Goal: Find specific page/section: Find specific page/section

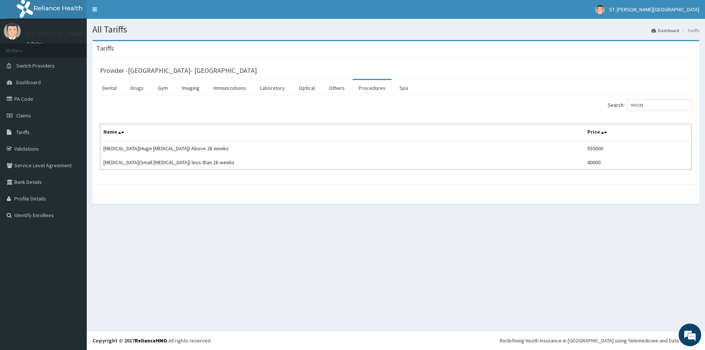
click at [366, 89] on link "Procedures" at bounding box center [372, 88] width 39 height 16
click at [640, 104] on input "Search:" at bounding box center [659, 104] width 65 height 11
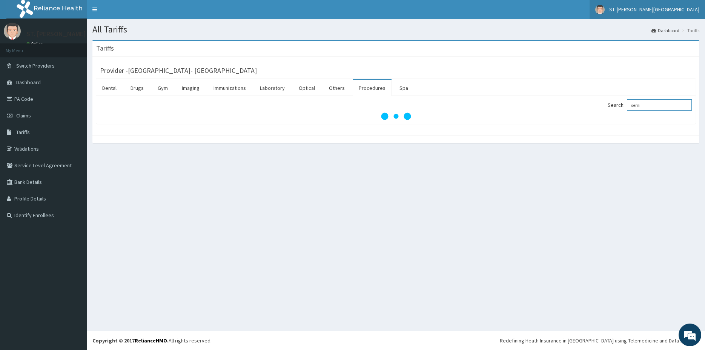
type input "semi"
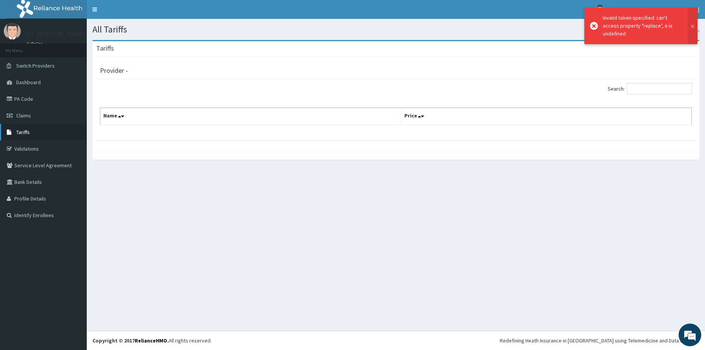
click at [34, 127] on link "Tariffs" at bounding box center [43, 132] width 87 height 17
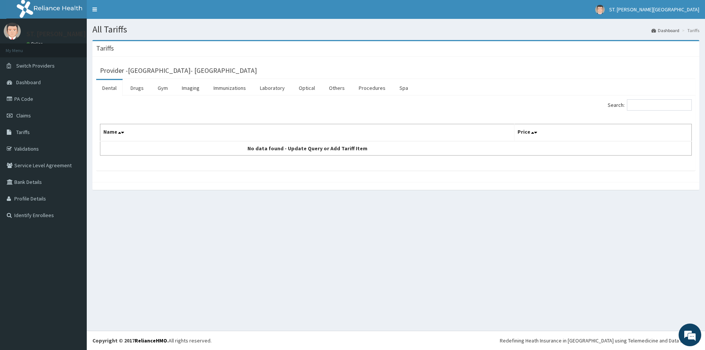
click at [643, 105] on input "Search:" at bounding box center [659, 104] width 65 height 11
click at [376, 92] on link "Procedures" at bounding box center [372, 88] width 39 height 16
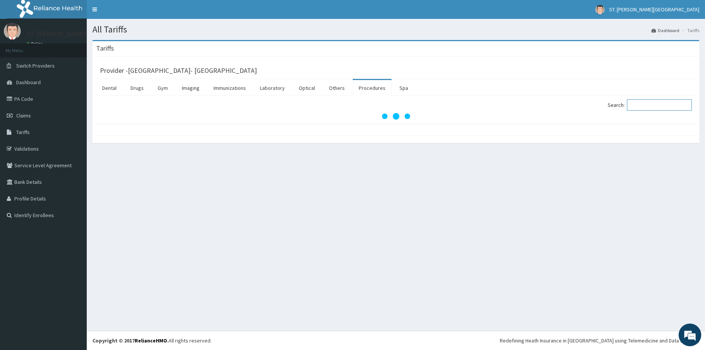
click at [659, 102] on input "Search:" at bounding box center [659, 104] width 65 height 11
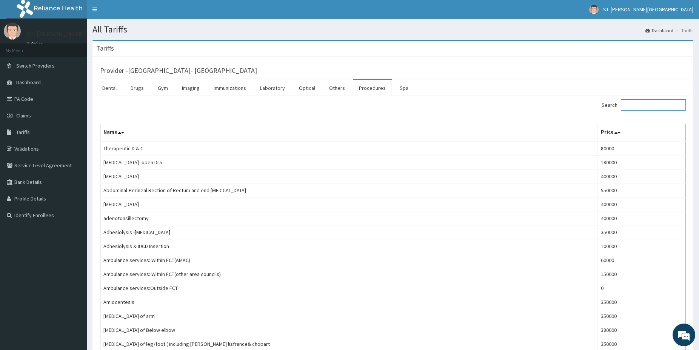
click at [657, 103] on input "Search:" at bounding box center [652, 104] width 65 height 11
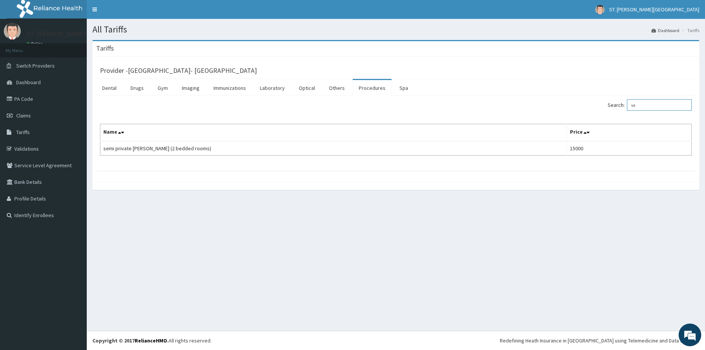
type input "s"
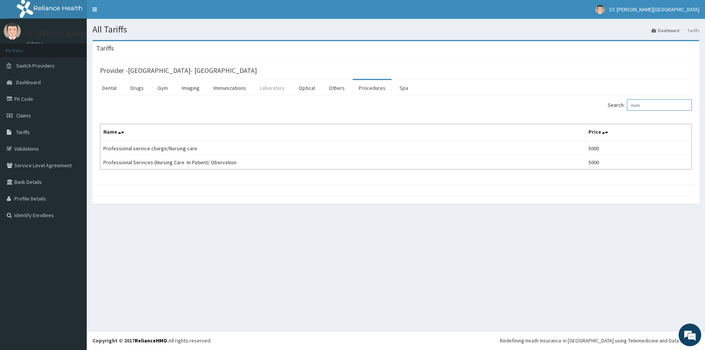
type input "nurs"
click at [274, 88] on link "Laboratory" at bounding box center [272, 88] width 37 height 16
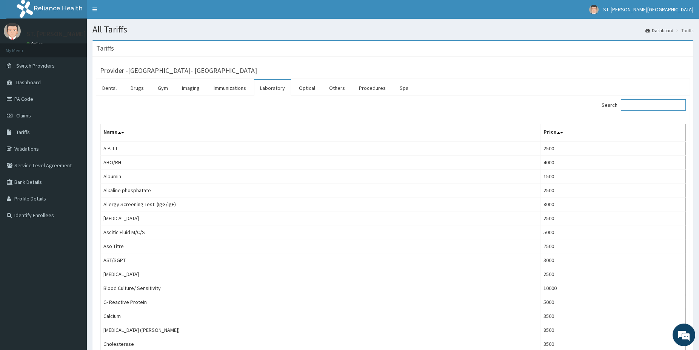
click at [657, 104] on input "Search:" at bounding box center [652, 104] width 65 height 11
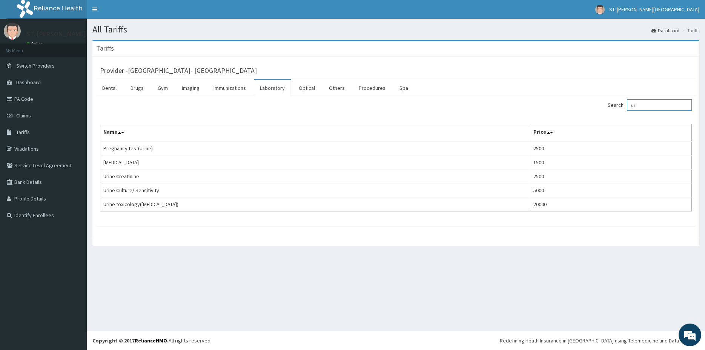
type input "u"
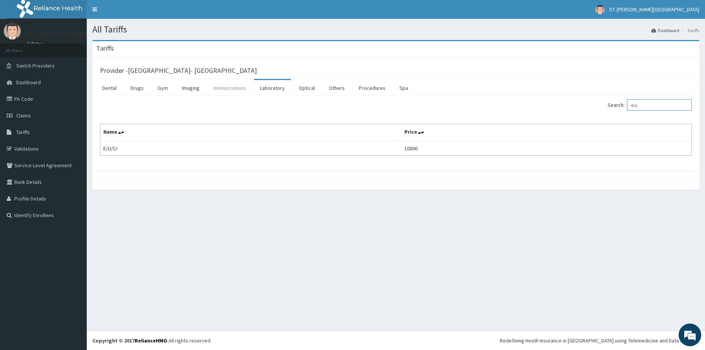
type input "e/u"
click at [240, 88] on link "Immunizations" at bounding box center [229, 88] width 45 height 16
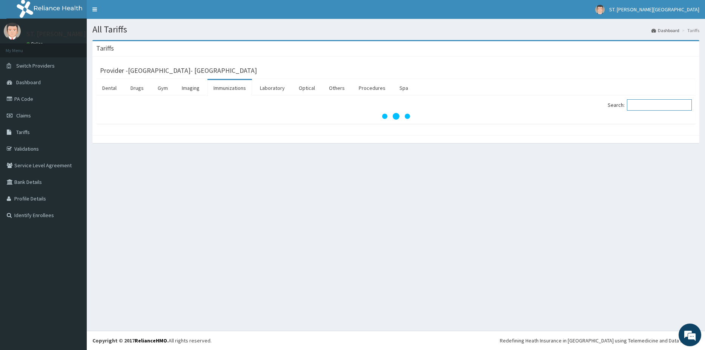
click at [645, 106] on input "Search:" at bounding box center [659, 104] width 65 height 11
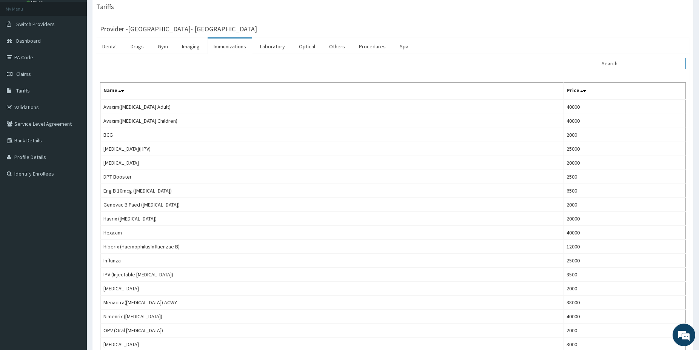
scroll to position [58, 0]
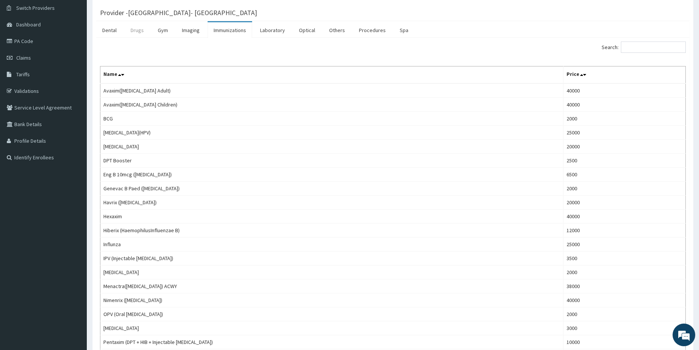
click at [139, 29] on link "Drugs" at bounding box center [136, 30] width 25 height 16
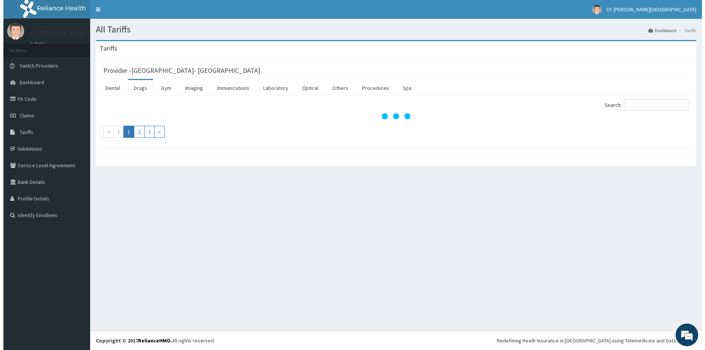
scroll to position [0, 0]
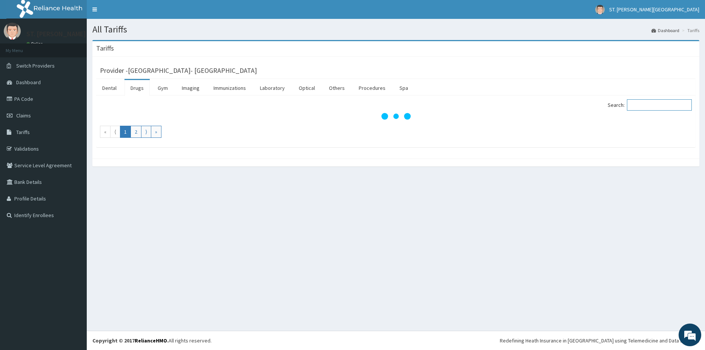
click at [650, 104] on input "Search:" at bounding box center [659, 104] width 65 height 11
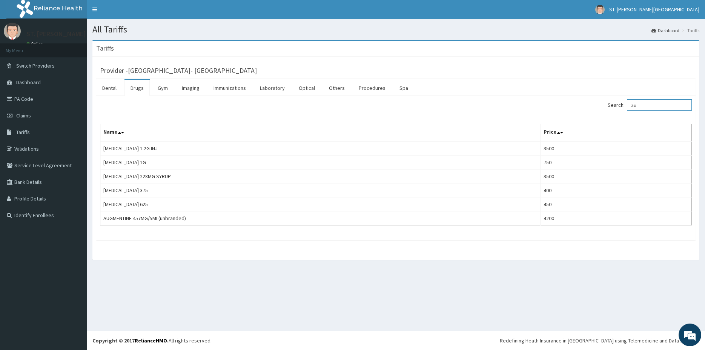
type input "a"
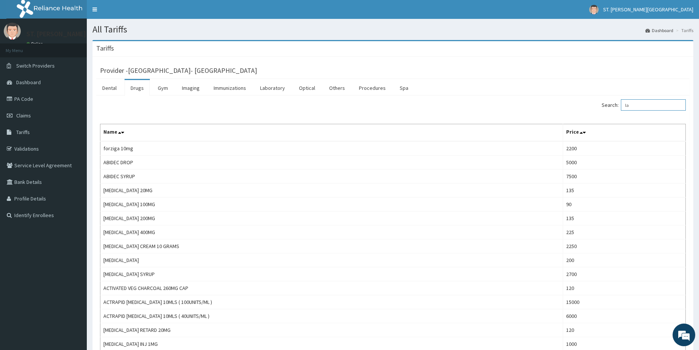
type input "l"
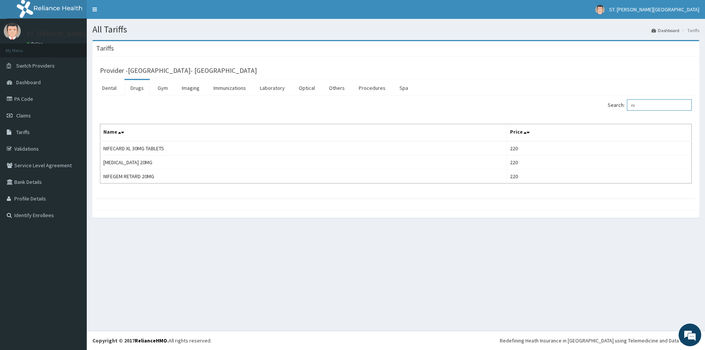
type input "n"
type input "m"
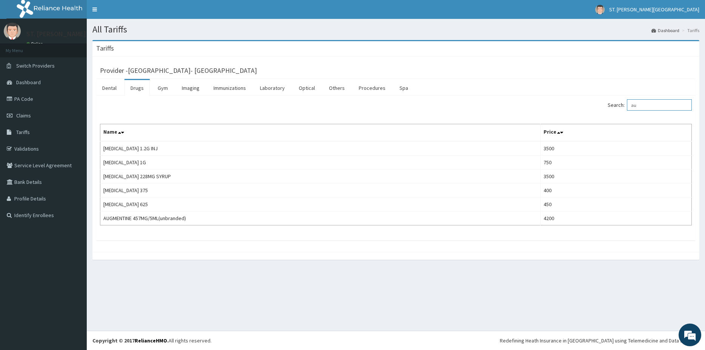
type input "a"
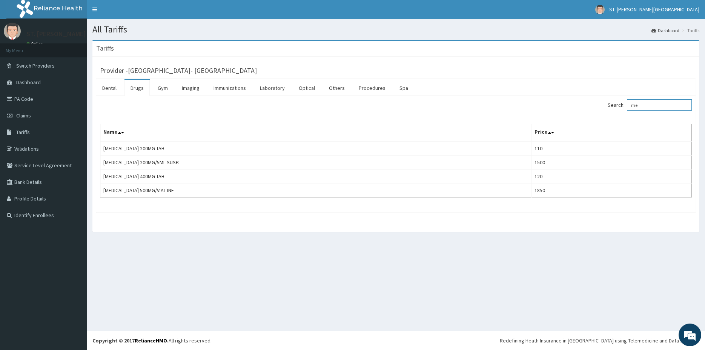
type input "m"
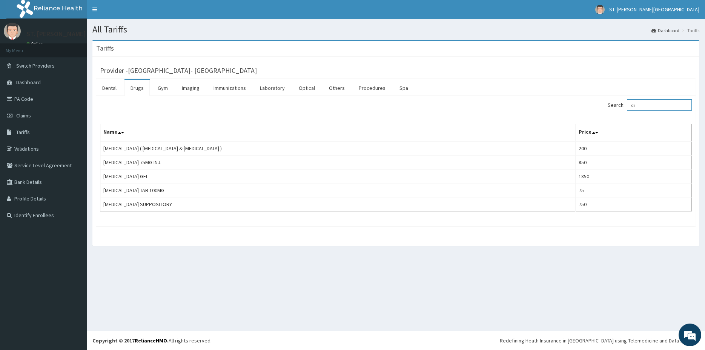
type input "d"
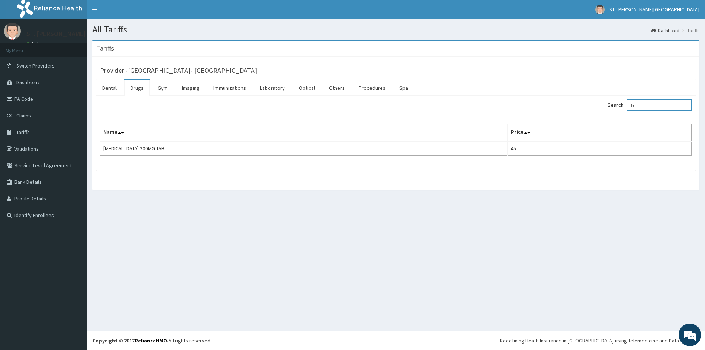
type input "f"
type input "n"
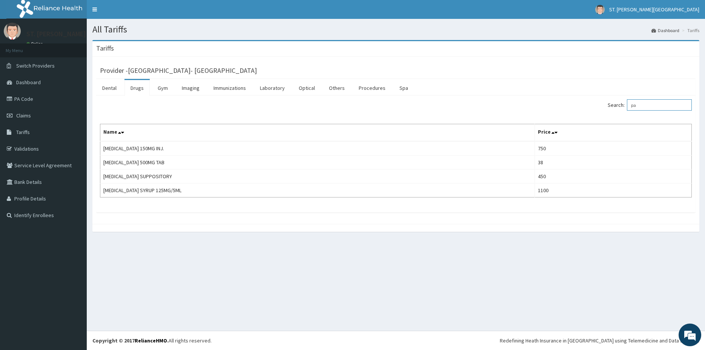
type input "p"
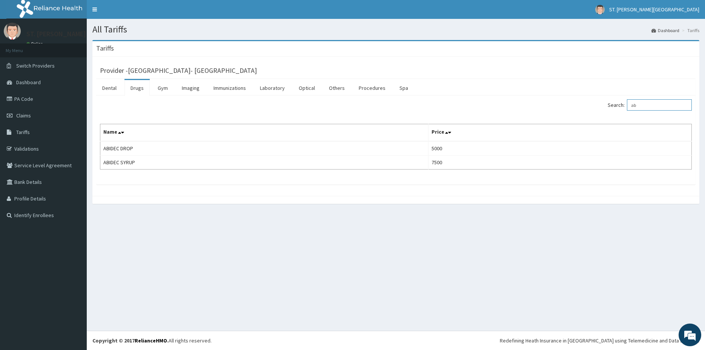
type input "a"
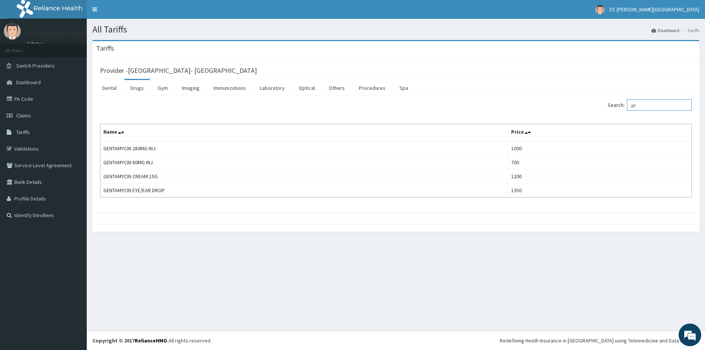
type input "g"
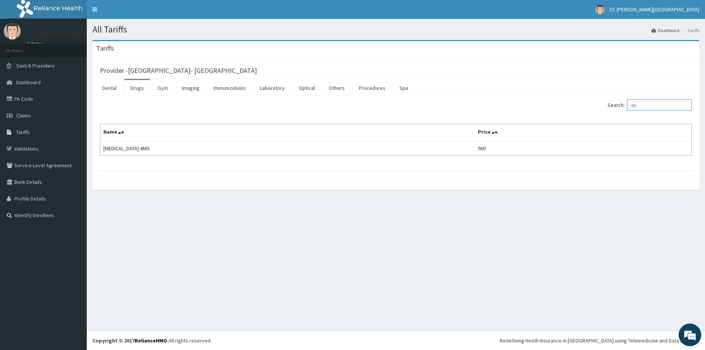
type input "d"
type input "vitamin"
click at [42, 102] on link "PA Code" at bounding box center [43, 99] width 87 height 17
